Goal: Complete application form

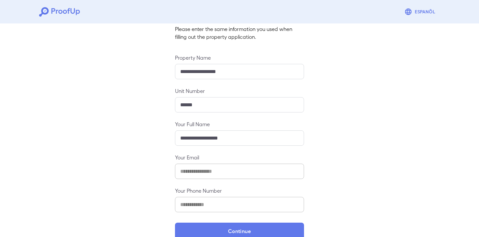
scroll to position [58, 0]
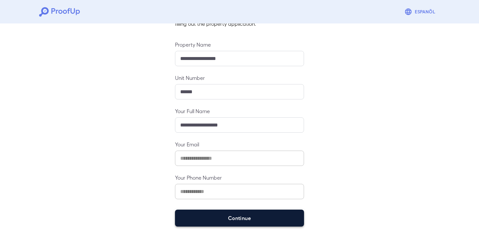
click at [257, 219] on button "Continue" at bounding box center [239, 218] width 129 height 17
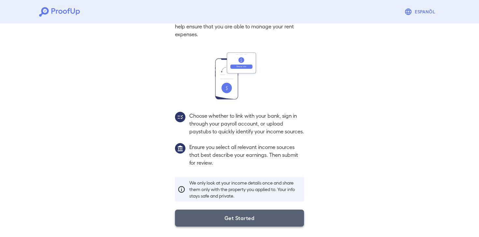
click at [217, 218] on button "Get Started" at bounding box center [239, 218] width 129 height 17
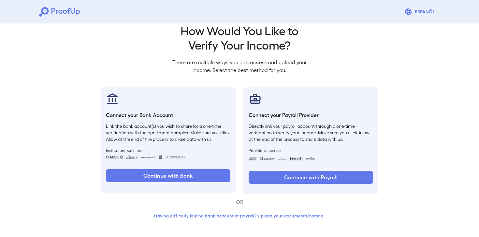
click at [190, 213] on button "Having difficulty linking bank account or payroll? Upload your documents instea…" at bounding box center [239, 216] width 190 height 12
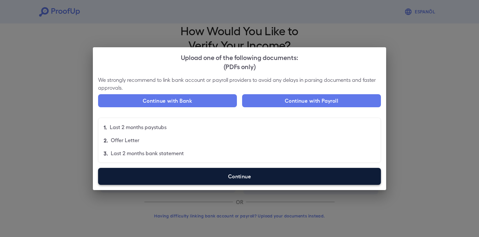
click at [231, 179] on label "Continue" at bounding box center [239, 176] width 283 height 17
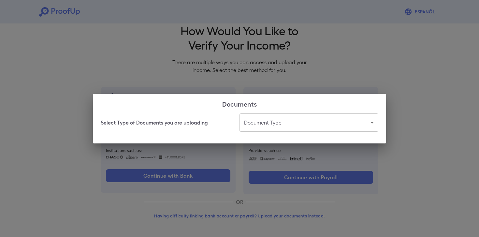
click at [330, 122] on body "Espanõl Go back How Would You Like to Verify Your Income? There are multiple wa…" at bounding box center [239, 112] width 479 height 249
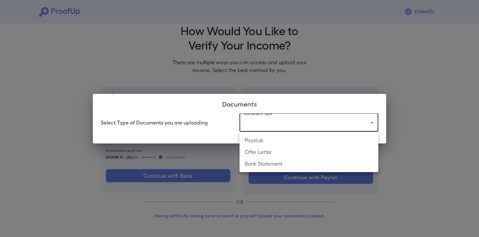
click at [306, 163] on li "Bank Statement" at bounding box center [309, 164] width 139 height 12
type input "**********"
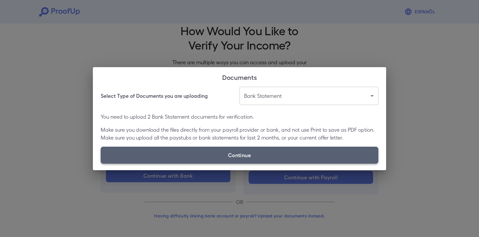
click at [283, 162] on label "Continue" at bounding box center [240, 155] width 278 height 17
click at [101, 163] on input "Continue" at bounding box center [101, 163] width 0 height 0
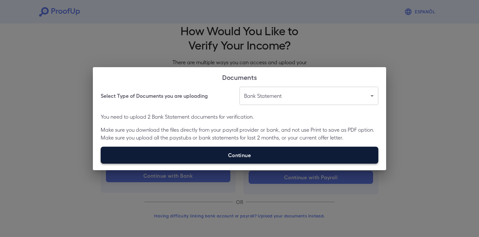
type input "**********"
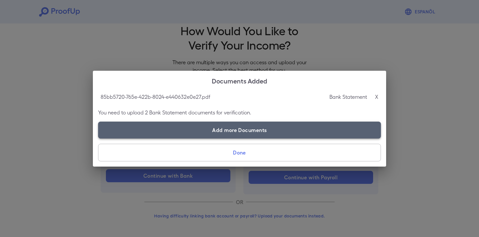
click at [221, 133] on label "Add more Documents" at bounding box center [239, 130] width 283 height 17
click at [98, 138] on input "Add more Documents" at bounding box center [98, 138] width 0 height 0
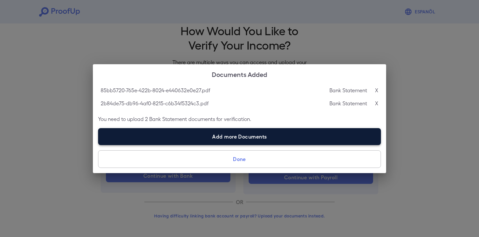
click at [260, 134] on label "Add more Documents" at bounding box center [239, 136] width 283 height 17
click at [98, 145] on input "Add more Documents" at bounding box center [98, 145] width 0 height 0
type input "**********"
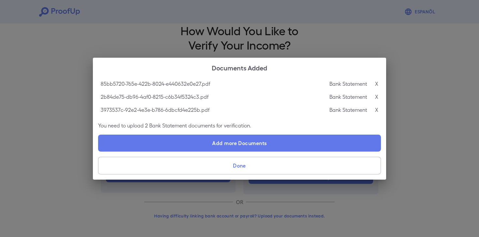
click at [240, 164] on button "Done" at bounding box center [239, 166] width 283 height 18
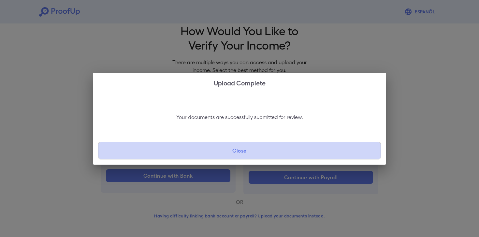
click at [241, 153] on button "Close" at bounding box center [239, 151] width 283 height 18
